Goal: Task Accomplishment & Management: Manage account settings

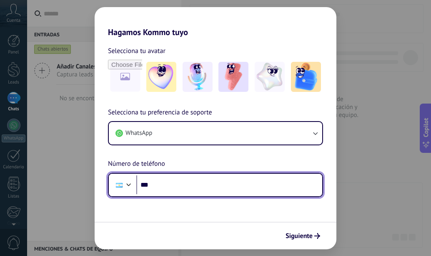
click at [183, 179] on input "***" at bounding box center [229, 184] width 186 height 19
type input "**********"
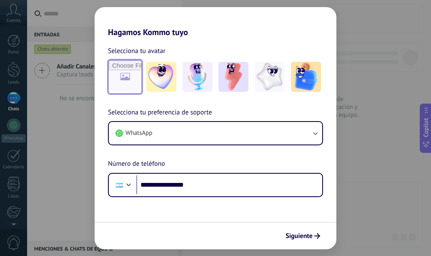
drag, startPoint x: 132, startPoint y: 76, endPoint x: 134, endPoint y: 90, distance: 13.6
click at [132, 79] on input "file" at bounding box center [125, 76] width 33 height 33
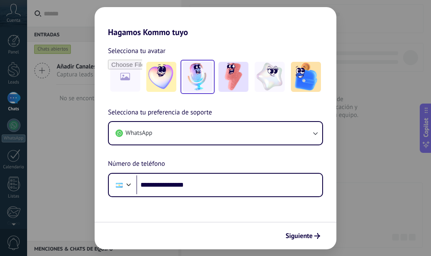
click at [203, 78] on img at bounding box center [198, 77] width 30 height 30
drag, startPoint x: 301, startPoint y: 238, endPoint x: 307, endPoint y: 240, distance: 6.9
click at [301, 238] on span "Siguiente" at bounding box center [299, 236] width 27 height 6
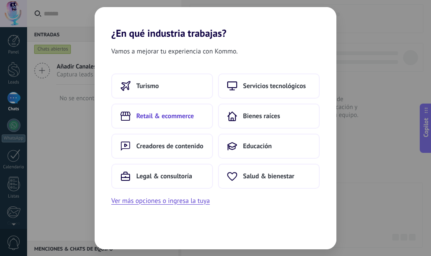
click at [184, 109] on button "Retail & ecommerce" at bounding box center [162, 115] width 102 height 25
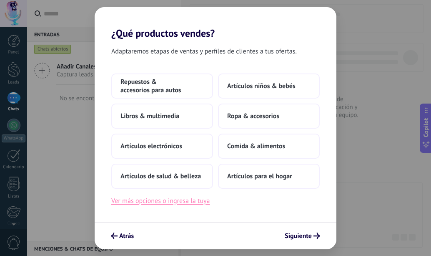
click at [188, 204] on button "Ver más opciones o ingresa la tuya" at bounding box center [160, 200] width 98 height 11
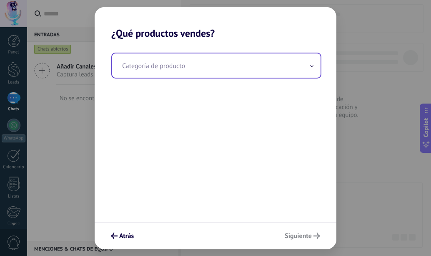
click at [183, 71] on input "text" at bounding box center [216, 65] width 209 height 24
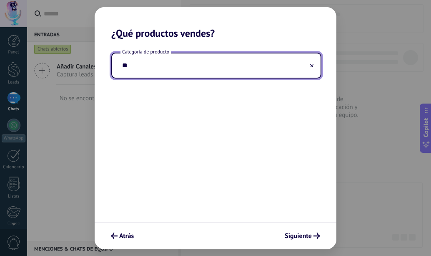
type input "*"
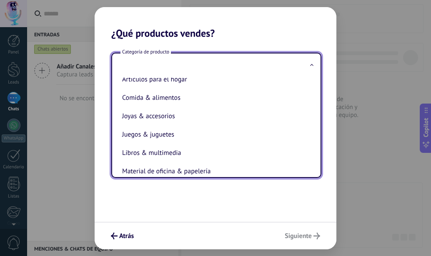
scroll to position [59, 0]
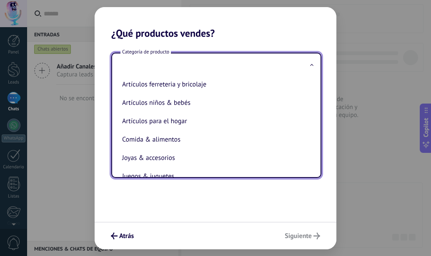
click at [188, 120] on li "Artículos para el hogar" at bounding box center [215, 121] width 192 height 18
type input "**********"
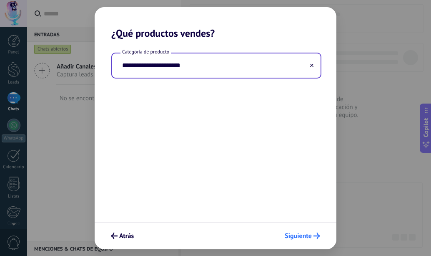
click at [312, 234] on span "Siguiente" at bounding box center [298, 236] width 27 height 6
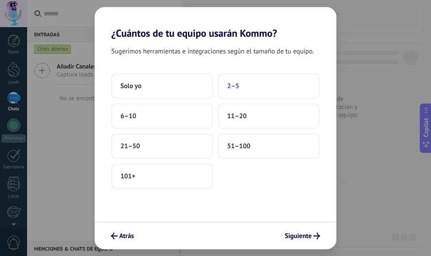
click at [225, 84] on button "2–5" at bounding box center [269, 85] width 102 height 25
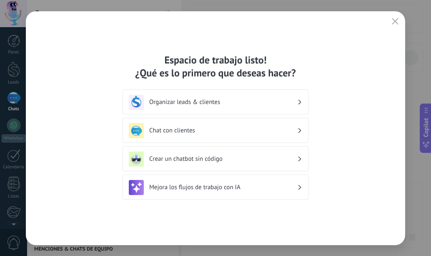
click at [296, 131] on h3 "Chat con clientes" at bounding box center [223, 130] width 148 height 8
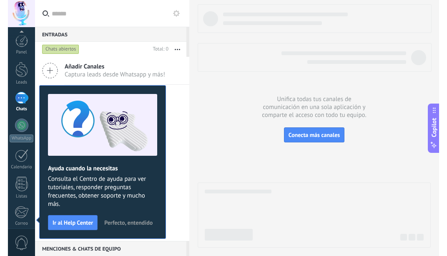
scroll to position [91, 0]
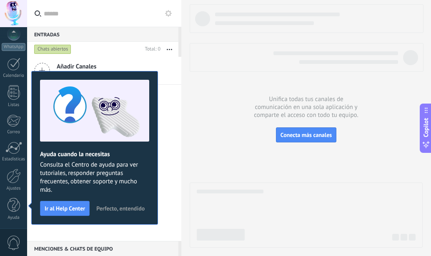
click at [119, 205] on span "Perfecto, entendido" at bounding box center [120, 208] width 48 height 6
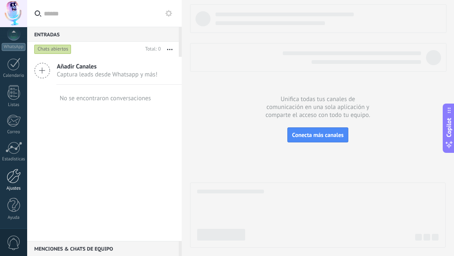
click at [5, 182] on link "Ajustes" at bounding box center [13, 180] width 27 height 23
